Goal: Communication & Community: Share content

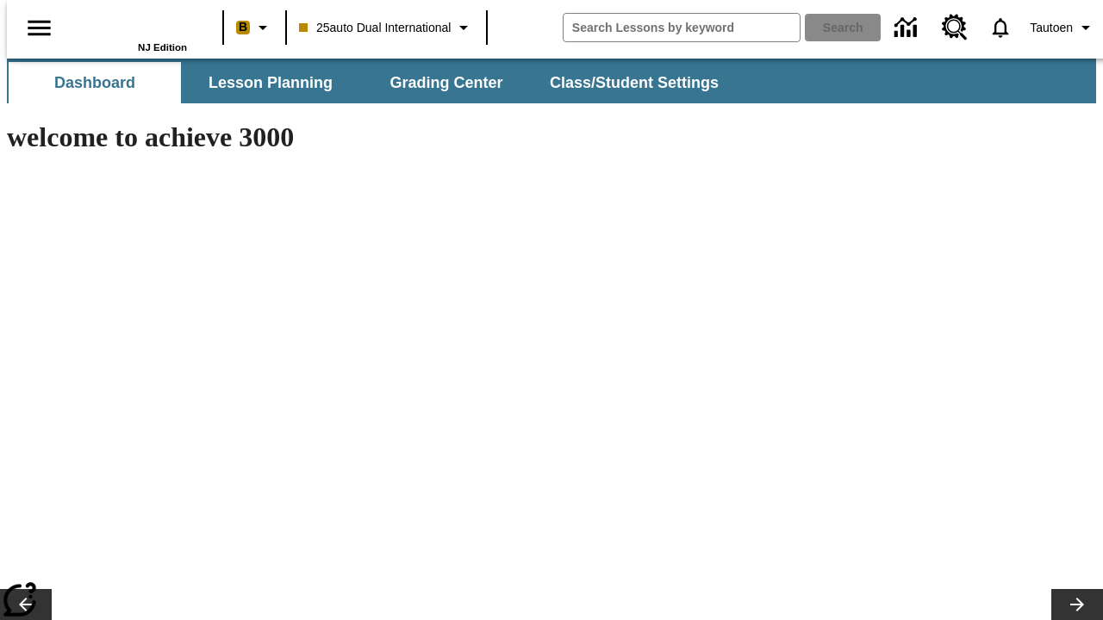
type input "-1"
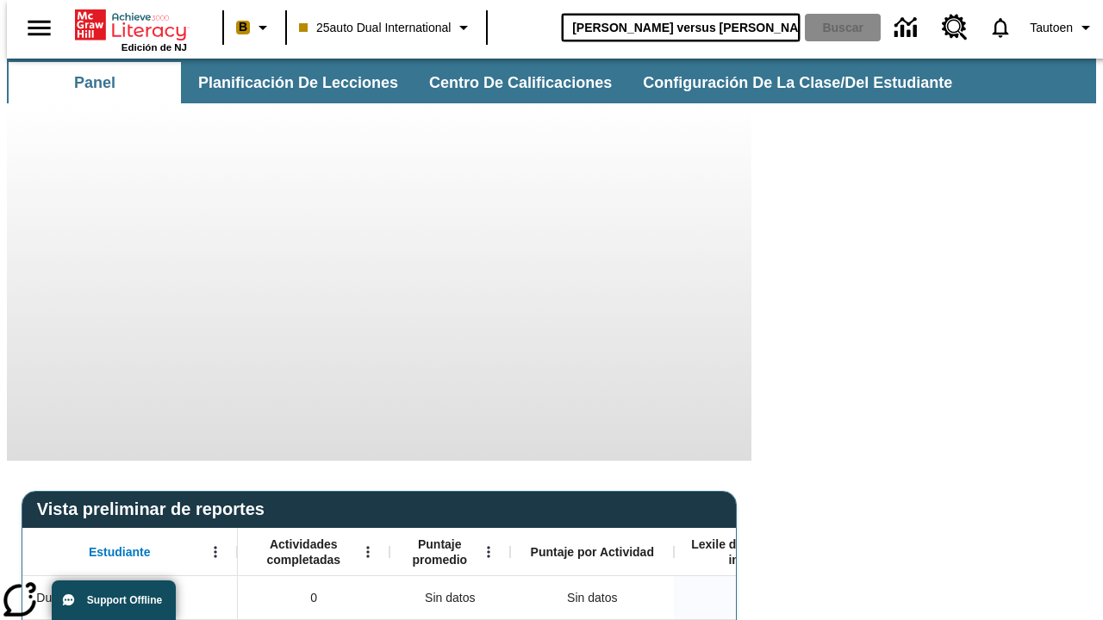
type input "[PERSON_NAME] versus [PERSON_NAME]"
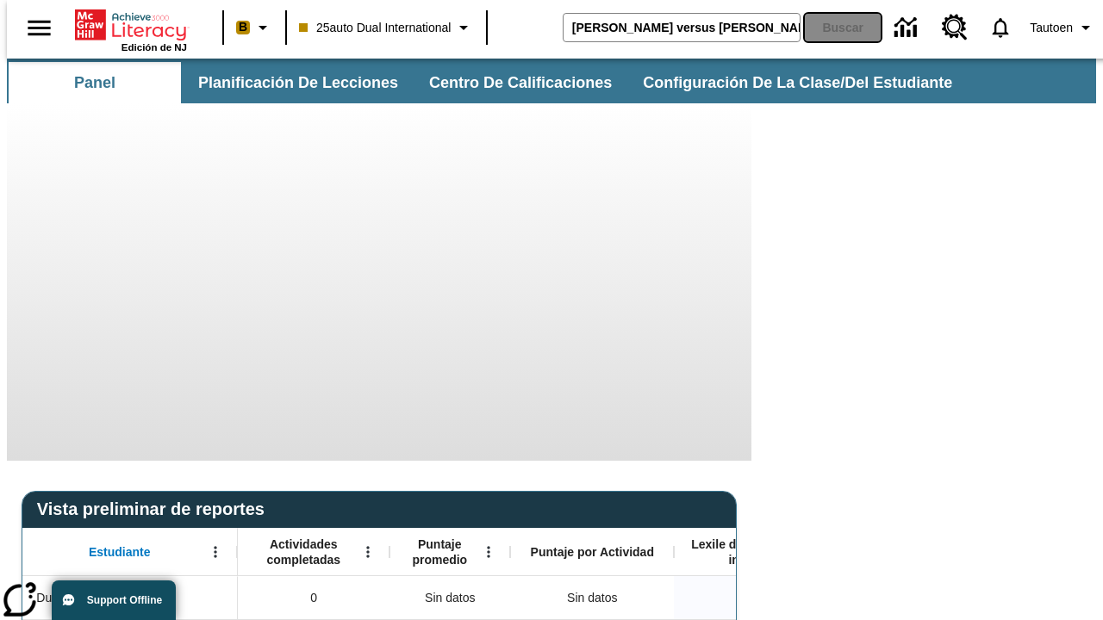
click at [832, 28] on button "Buscar" at bounding box center [843, 28] width 76 height 28
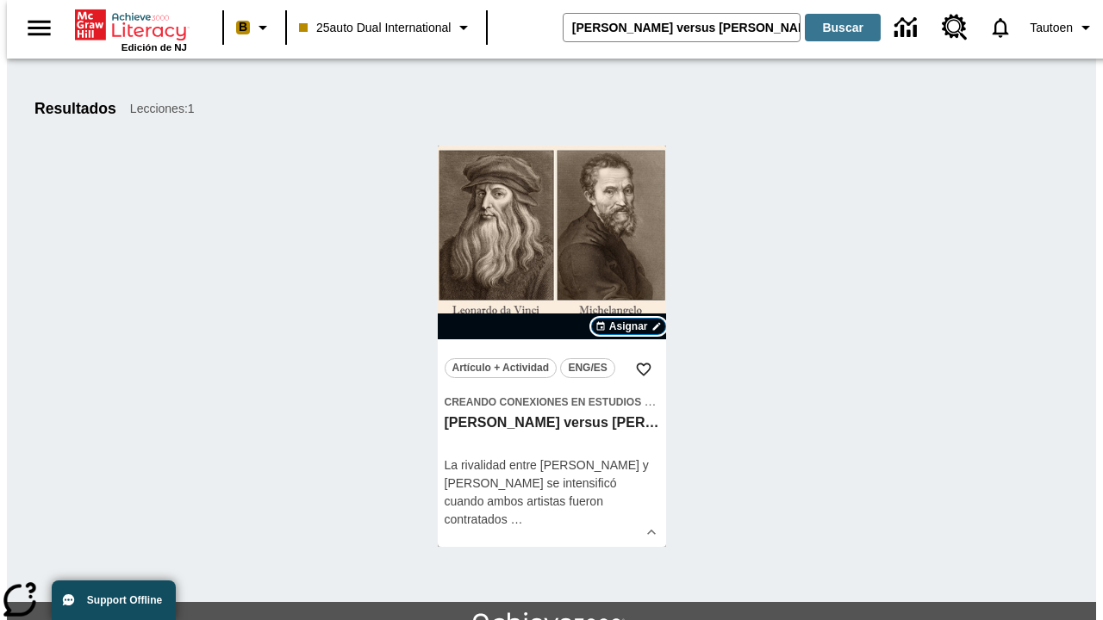
click at [628, 327] on span "Asignar" at bounding box center [628, 327] width 39 height 16
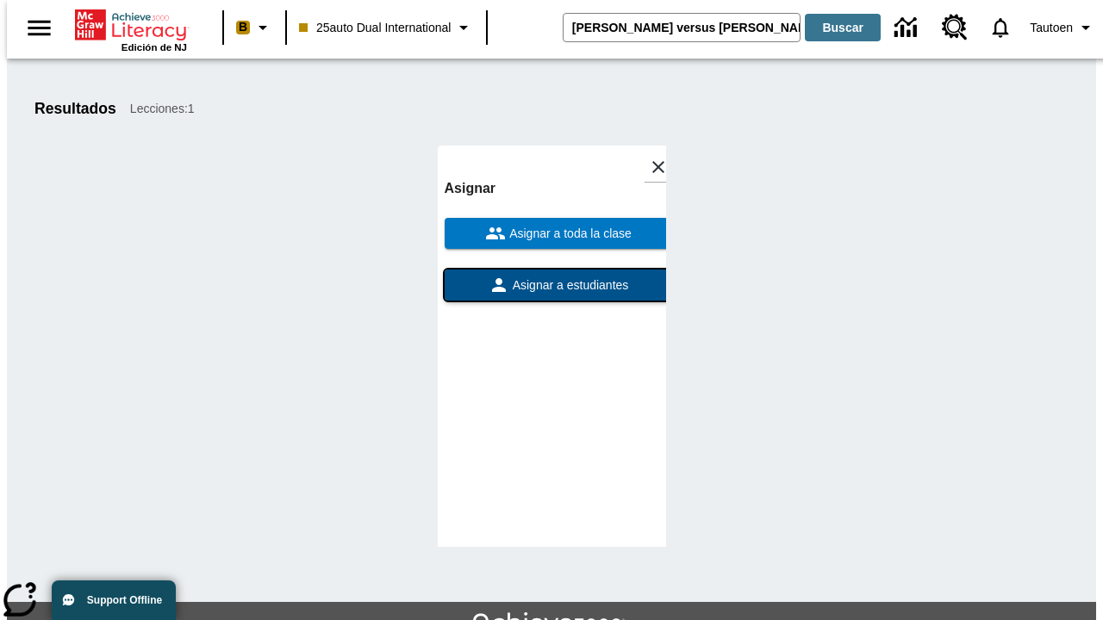
click at [552, 277] on span "Asignar a estudiantes" at bounding box center [569, 286] width 120 height 18
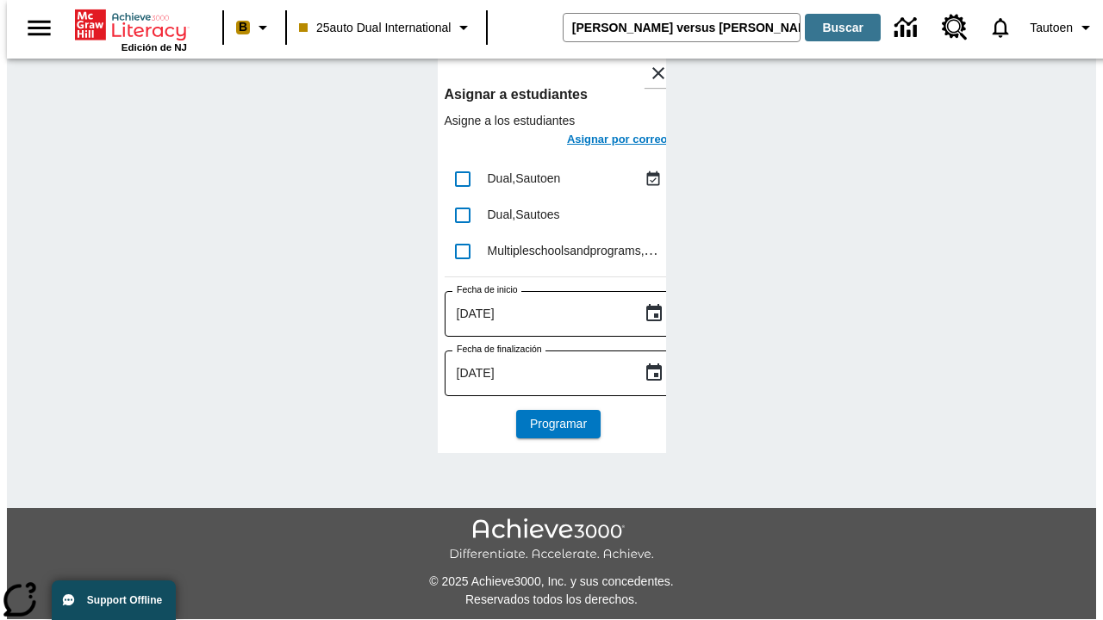
click at [602, 141] on h6 "Asignar por correo" at bounding box center [617, 140] width 101 height 20
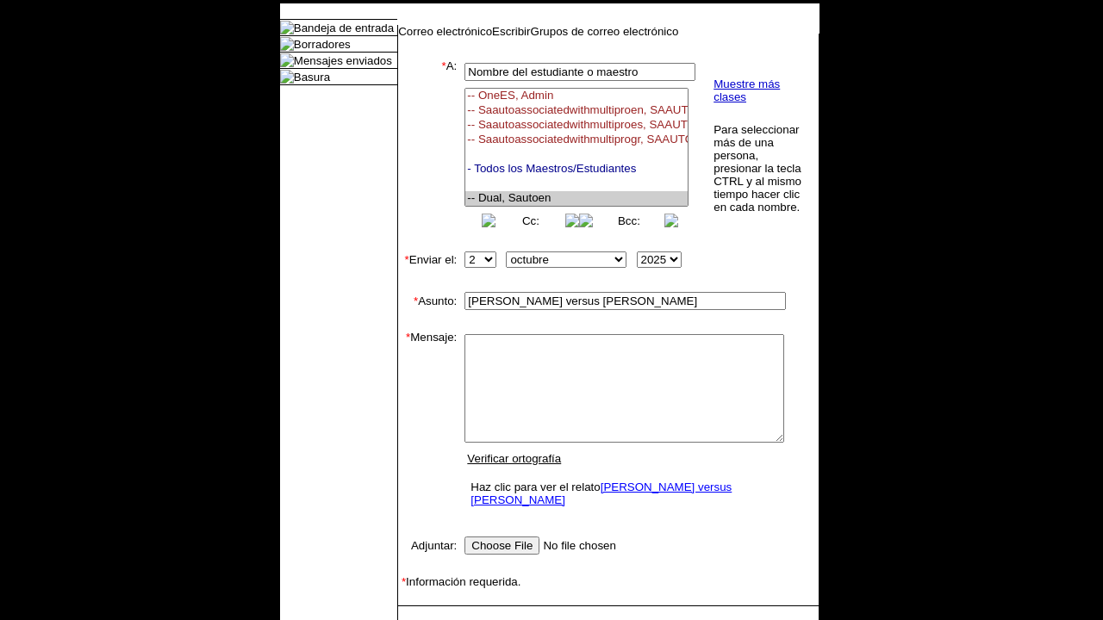
select select "U,21476361,1"
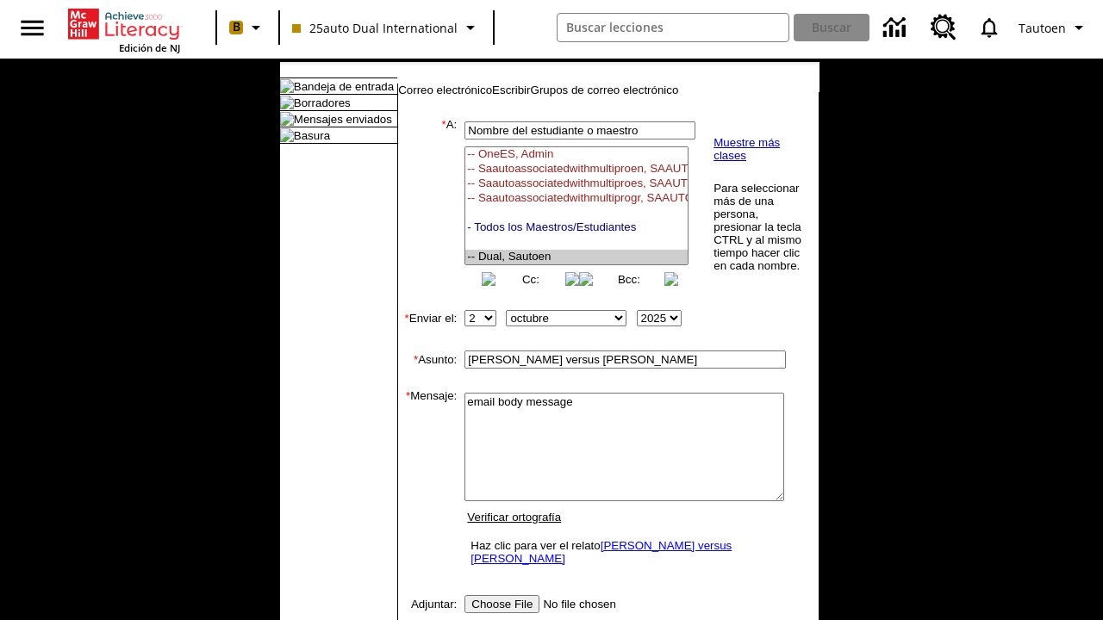
scroll to position [325, 0]
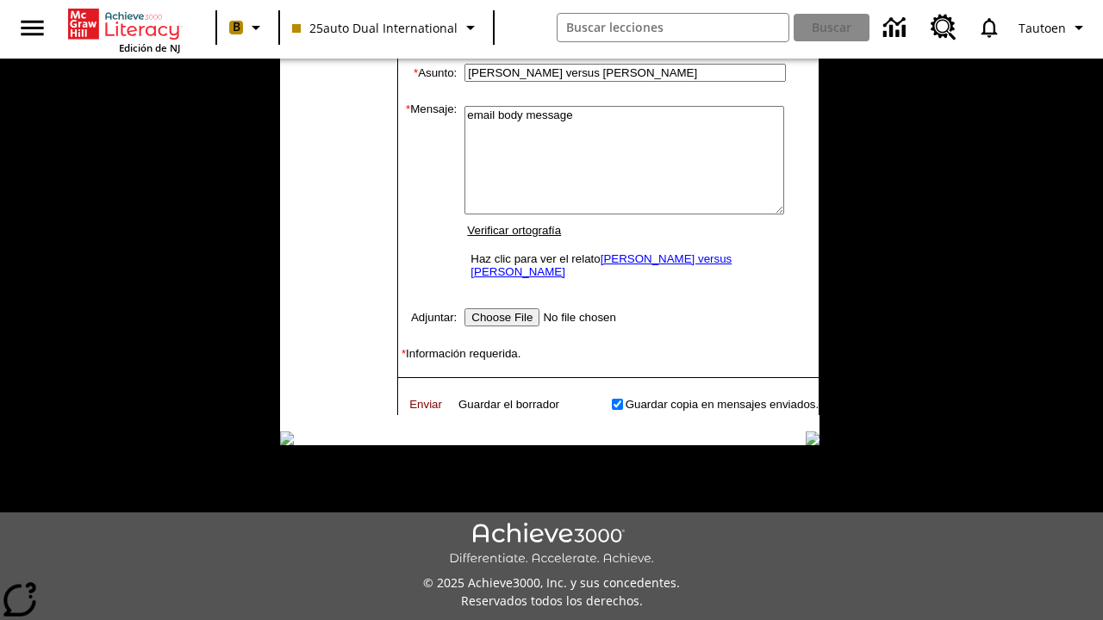
type textarea "email body message"
click at [417, 398] on link "Enviar" at bounding box center [425, 404] width 33 height 13
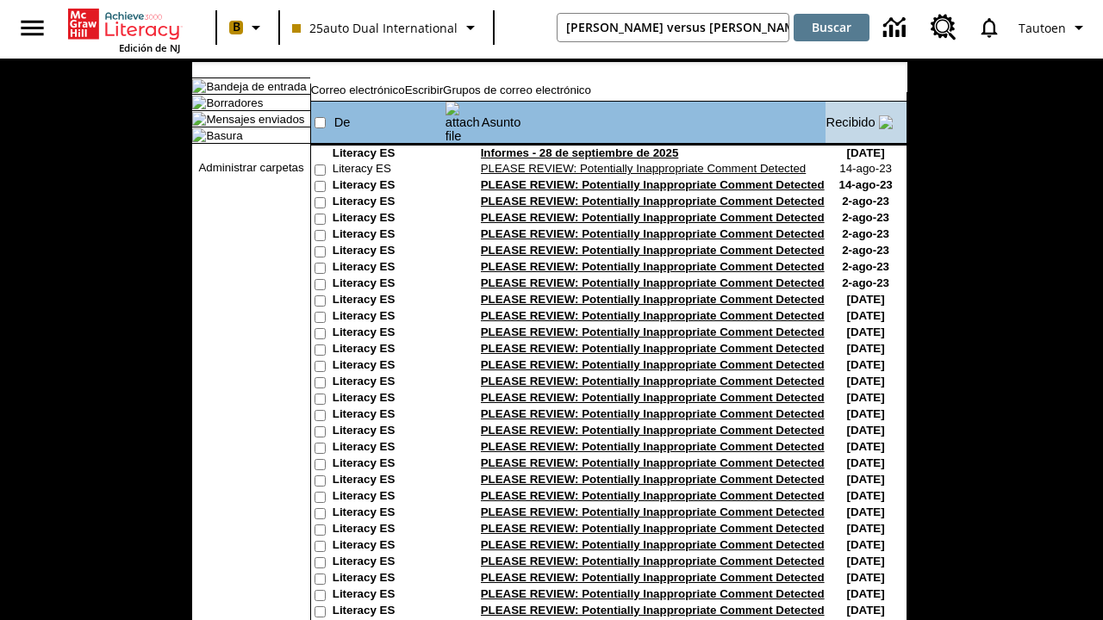
type input "[PERSON_NAME] versus [PERSON_NAME]"
click at [832, 28] on button "Buscar" at bounding box center [832, 28] width 76 height 28
